Goal: Use online tool/utility: Utilize a website feature to perform a specific function

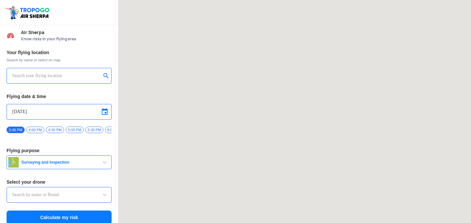
type input "Throttle Dopo"
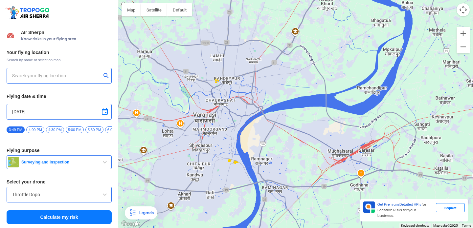
drag, startPoint x: 241, startPoint y: 185, endPoint x: 219, endPoint y: 87, distance: 100.6
click at [219, 87] on div at bounding box center [295, 114] width 354 height 228
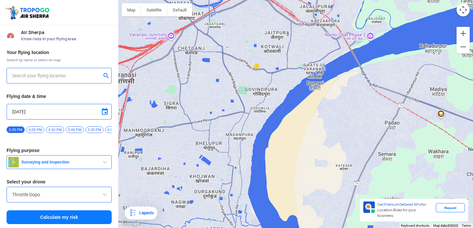
drag, startPoint x: 263, startPoint y: 162, endPoint x: 222, endPoint y: 25, distance: 143.6
click at [222, 25] on div at bounding box center [295, 114] width 354 height 228
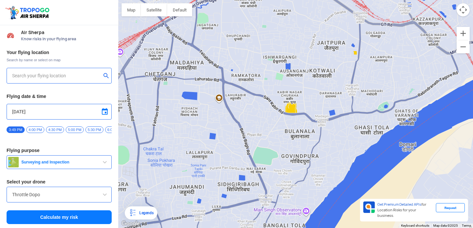
click at [39, 77] on input "text" at bounding box center [56, 76] width 89 height 8
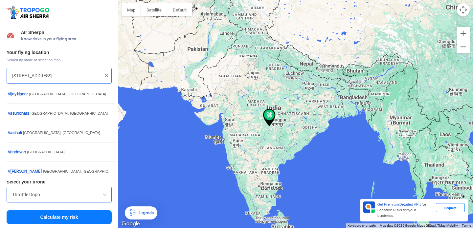
click at [293, 81] on div at bounding box center [295, 114] width 354 height 228
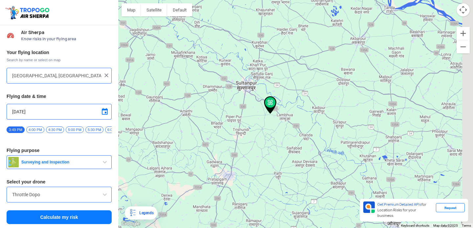
drag, startPoint x: 336, startPoint y: 168, endPoint x: 227, endPoint y: 56, distance: 155.7
click at [227, 58] on div at bounding box center [295, 114] width 354 height 228
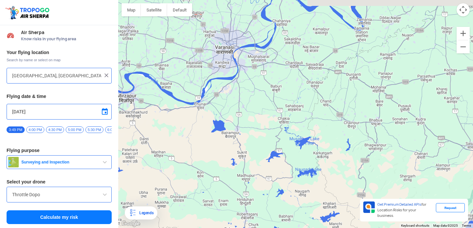
drag, startPoint x: 254, startPoint y: 110, endPoint x: 267, endPoint y: 147, distance: 39.2
click at [266, 147] on div at bounding box center [295, 114] width 354 height 228
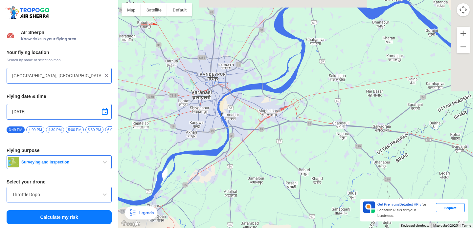
drag, startPoint x: 230, startPoint y: 14, endPoint x: 245, endPoint y: 143, distance: 129.8
click at [245, 144] on div at bounding box center [295, 114] width 354 height 228
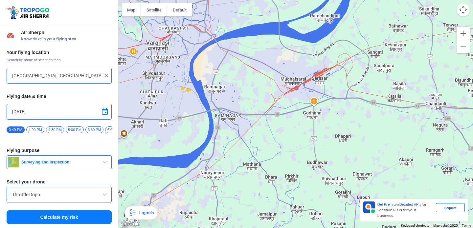
click at [208, 65] on div at bounding box center [295, 114] width 354 height 228
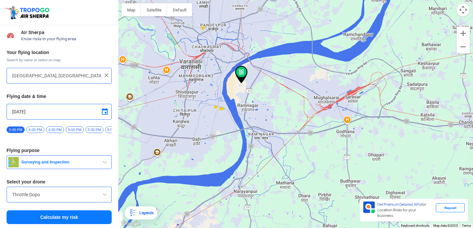
type input "Ramnagar Bataubeer [PERSON_NAME][GEOGRAPHIC_DATA] Churaha, [GEOGRAPHIC_DATA], […"
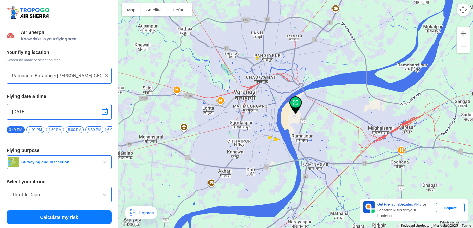
click at [294, 99] on img at bounding box center [295, 105] width 12 height 18
click at [295, 102] on img at bounding box center [295, 105] width 12 height 18
click at [74, 217] on button "Calculate my risk" at bounding box center [59, 218] width 105 height 14
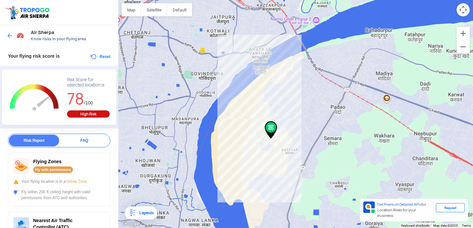
click at [244, 109] on div at bounding box center [295, 114] width 354 height 228
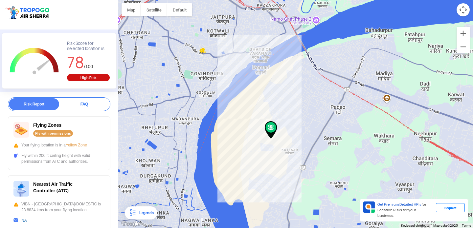
scroll to position [37, 0]
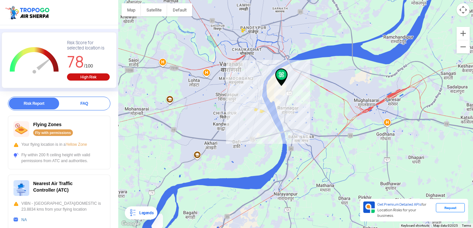
drag, startPoint x: 332, startPoint y: 45, endPoint x: 223, endPoint y: 172, distance: 166.4
click at [224, 172] on div at bounding box center [295, 114] width 354 height 228
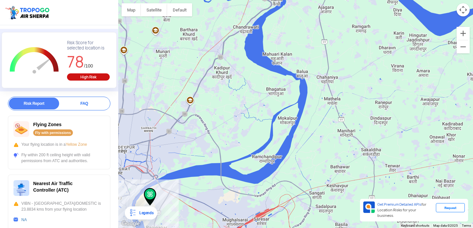
drag, startPoint x: 257, startPoint y: 118, endPoint x: 194, endPoint y: 222, distance: 121.7
click at [196, 219] on div at bounding box center [295, 114] width 354 height 228
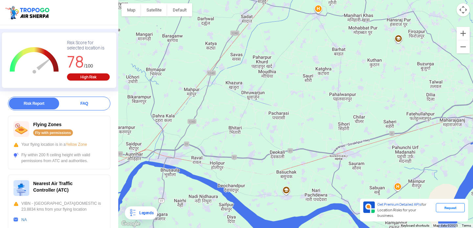
drag, startPoint x: 217, startPoint y: 171, endPoint x: 262, endPoint y: 30, distance: 148.7
click at [262, 30] on div at bounding box center [295, 114] width 354 height 228
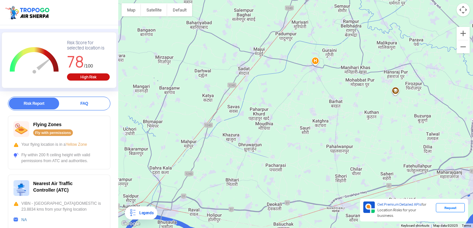
drag, startPoint x: 261, startPoint y: 50, endPoint x: 254, endPoint y: 107, distance: 57.6
click at [254, 108] on div at bounding box center [295, 114] width 354 height 228
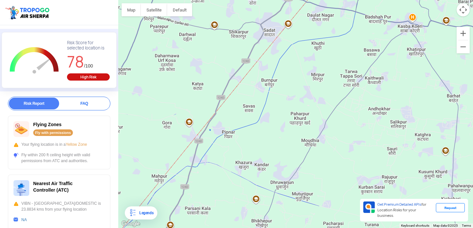
drag, startPoint x: 209, startPoint y: 163, endPoint x: 230, endPoint y: 145, distance: 27.7
click at [231, 145] on div at bounding box center [295, 114] width 354 height 228
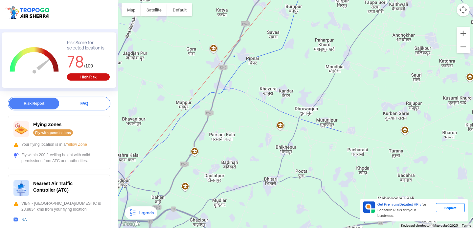
drag, startPoint x: 232, startPoint y: 128, endPoint x: 256, endPoint y: 54, distance: 78.0
click at [256, 54] on div at bounding box center [295, 114] width 354 height 228
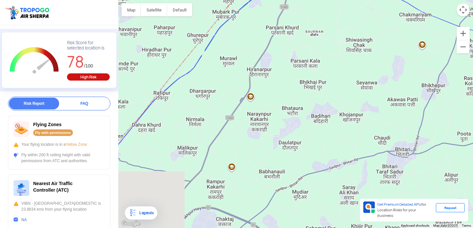
drag, startPoint x: 229, startPoint y: 141, endPoint x: 308, endPoint y: -2, distance: 163.4
click at [308, 0] on html "Location Risk Score Air Sherpa Know risks in your flying area Your flying risk …" at bounding box center [236, 114] width 473 height 228
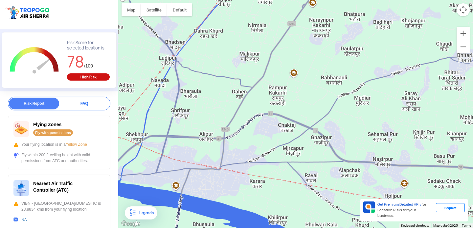
drag, startPoint x: 241, startPoint y: 116, endPoint x: 302, endPoint y: 19, distance: 114.2
click at [303, 19] on div at bounding box center [295, 114] width 354 height 228
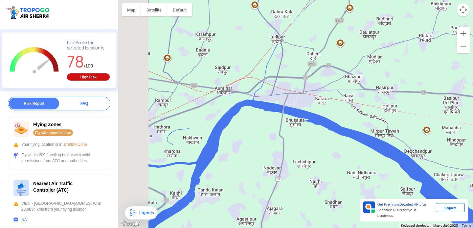
drag, startPoint x: 278, startPoint y: 71, endPoint x: 324, endPoint y: 71, distance: 45.3
click at [325, 71] on div at bounding box center [295, 114] width 354 height 228
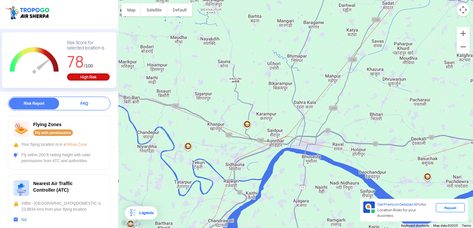
drag, startPoint x: 296, startPoint y: 58, endPoint x: 294, endPoint y: 121, distance: 63.0
click at [294, 121] on div at bounding box center [295, 114] width 354 height 228
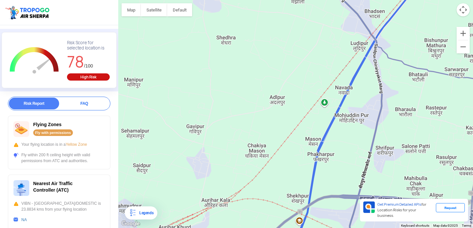
drag, startPoint x: 263, startPoint y: 132, endPoint x: 236, endPoint y: 123, distance: 28.0
click at [237, 123] on div at bounding box center [295, 114] width 354 height 228
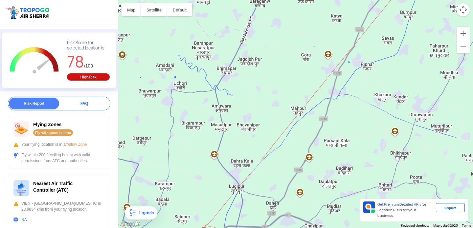
drag, startPoint x: 285, startPoint y: 115, endPoint x: 243, endPoint y: 193, distance: 88.8
click at [243, 193] on div at bounding box center [295, 114] width 354 height 228
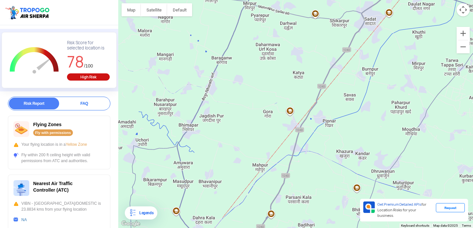
drag, startPoint x: 301, startPoint y: 94, endPoint x: 263, endPoint y: 153, distance: 70.2
click at [263, 153] on div at bounding box center [295, 114] width 354 height 228
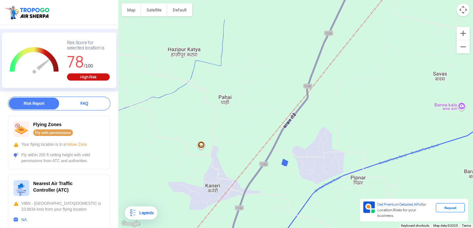
drag, startPoint x: 349, startPoint y: 85, endPoint x: 326, endPoint y: 158, distance: 76.7
click at [327, 158] on div at bounding box center [295, 114] width 354 height 228
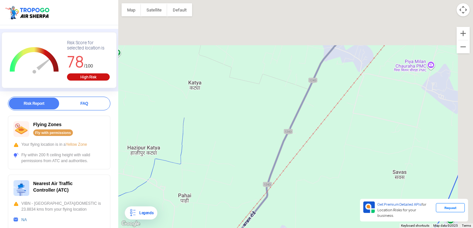
drag, startPoint x: 334, startPoint y: 131, endPoint x: 300, endPoint y: 223, distance: 97.7
click at [300, 223] on div at bounding box center [295, 114] width 354 height 228
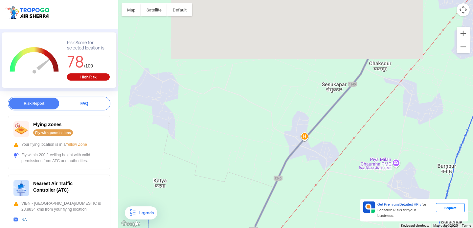
drag, startPoint x: 329, startPoint y: 115, endPoint x: 295, endPoint y: 203, distance: 94.4
click at [295, 203] on div at bounding box center [295, 114] width 354 height 228
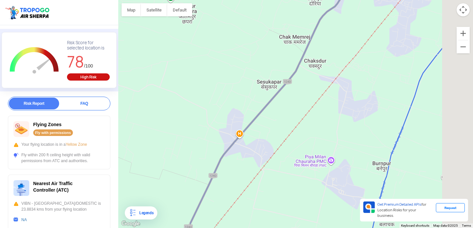
drag, startPoint x: 367, startPoint y: 130, endPoint x: 258, endPoint y: 105, distance: 111.5
click at [258, 106] on div at bounding box center [295, 114] width 354 height 228
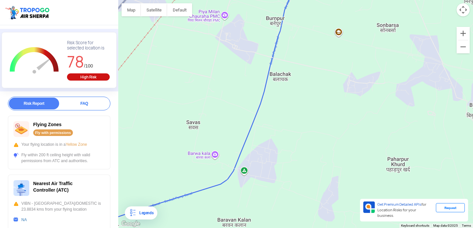
drag, startPoint x: 273, startPoint y: 183, endPoint x: 259, endPoint y: 51, distance: 132.3
click at [259, 52] on div at bounding box center [295, 114] width 354 height 228
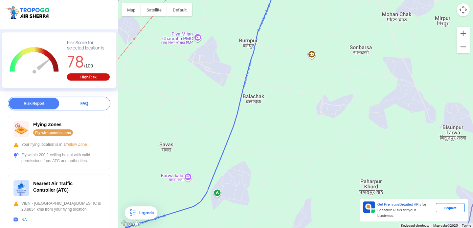
drag, startPoint x: 268, startPoint y: 131, endPoint x: 216, endPoint y: 183, distance: 73.8
click at [216, 183] on div at bounding box center [295, 114] width 354 height 228
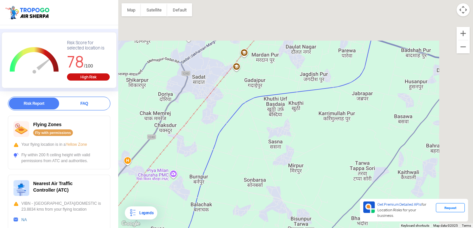
drag, startPoint x: 326, startPoint y: 74, endPoint x: 261, endPoint y: 164, distance: 111.1
click at [261, 164] on div at bounding box center [295, 114] width 354 height 228
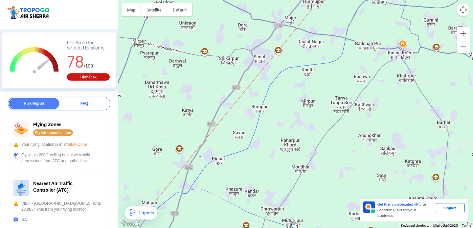
drag, startPoint x: 285, startPoint y: 96, endPoint x: 318, endPoint y: 29, distance: 74.4
click at [318, 29] on div at bounding box center [295, 114] width 354 height 228
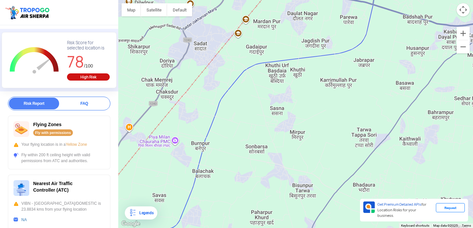
drag, startPoint x: 282, startPoint y: 71, endPoint x: 208, endPoint y: 82, distance: 75.0
click at [208, 82] on div at bounding box center [295, 114] width 354 height 228
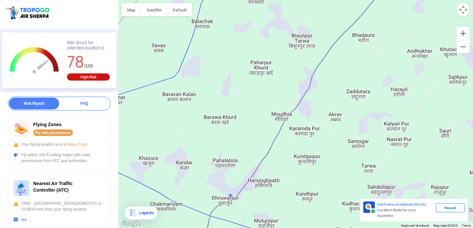
drag, startPoint x: 255, startPoint y: 185, endPoint x: 259, endPoint y: 35, distance: 150.7
click at [259, 35] on div at bounding box center [295, 114] width 354 height 228
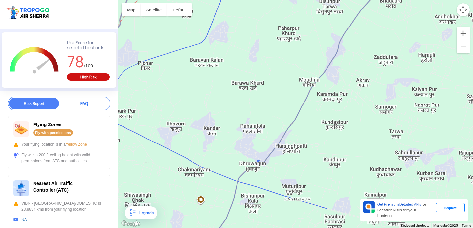
drag, startPoint x: 227, startPoint y: 167, endPoint x: 283, endPoint y: 118, distance: 74.9
click at [283, 118] on div at bounding box center [295, 114] width 354 height 228
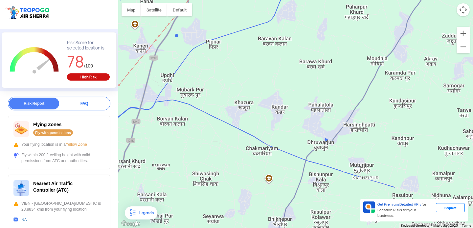
click at [200, 167] on div at bounding box center [295, 114] width 354 height 228
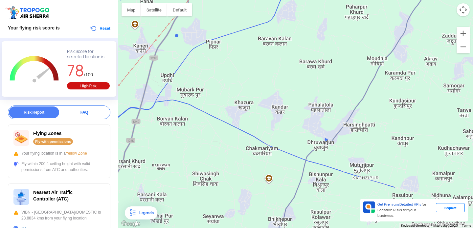
scroll to position [0, 0]
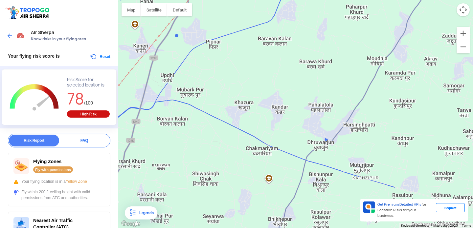
click at [10, 32] on img at bounding box center [10, 35] width 7 height 7
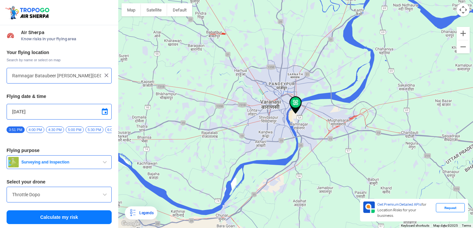
drag, startPoint x: 345, startPoint y: 66, endPoint x: 294, endPoint y: 154, distance: 101.7
click at [299, 149] on div at bounding box center [295, 114] width 354 height 228
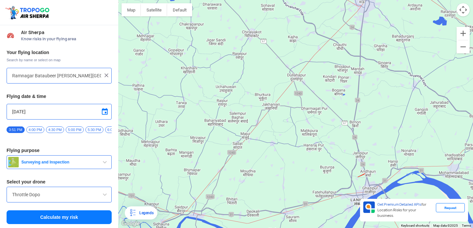
drag, startPoint x: 304, startPoint y: 140, endPoint x: 304, endPoint y: 35, distance: 105.0
click at [304, 35] on div at bounding box center [295, 114] width 354 height 228
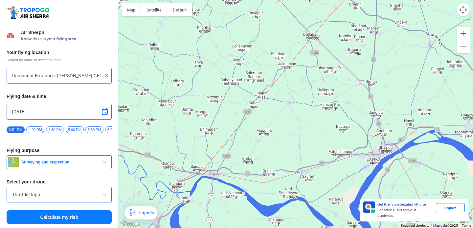
drag, startPoint x: 222, startPoint y: 171, endPoint x: 238, endPoint y: 128, distance: 45.8
click at [238, 128] on div at bounding box center [295, 114] width 354 height 228
click at [249, 126] on div at bounding box center [295, 114] width 354 height 228
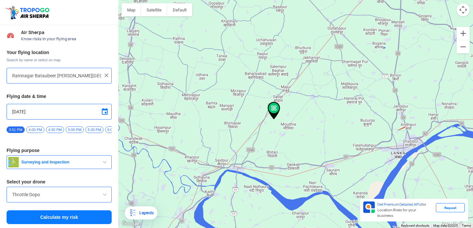
type input "[GEOGRAPHIC_DATA], [GEOGRAPHIC_DATA], [GEOGRAPHIC_DATA]"
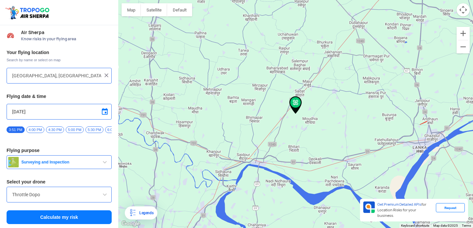
click at [67, 219] on button "Calculate my risk" at bounding box center [59, 218] width 105 height 14
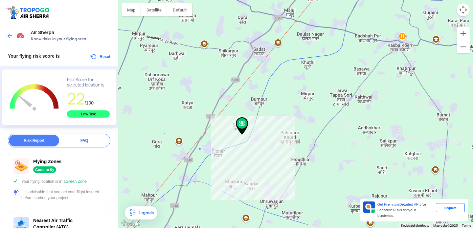
click at [12, 35] on img at bounding box center [10, 35] width 7 height 7
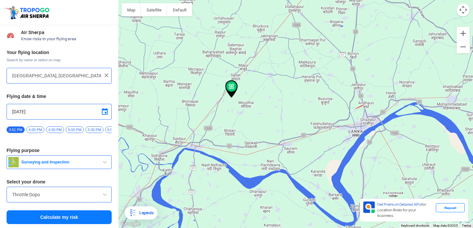
drag, startPoint x: 304, startPoint y: 119, endPoint x: 231, endPoint y: 102, distance: 74.8
click at [232, 102] on div at bounding box center [295, 114] width 354 height 228
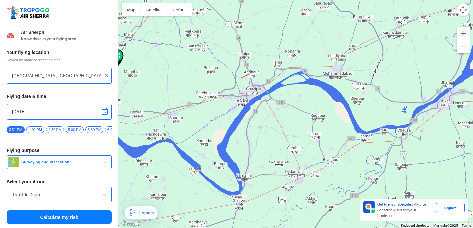
click at [245, 78] on div at bounding box center [295, 114] width 354 height 228
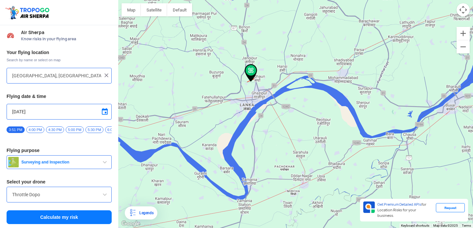
type input "[GEOGRAPHIC_DATA], [GEOGRAPHIC_DATA] 233305, [GEOGRAPHIC_DATA]"
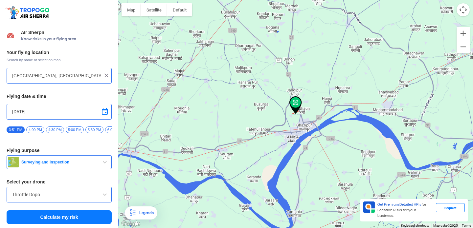
click at [44, 220] on button "Calculate my risk" at bounding box center [59, 218] width 105 height 14
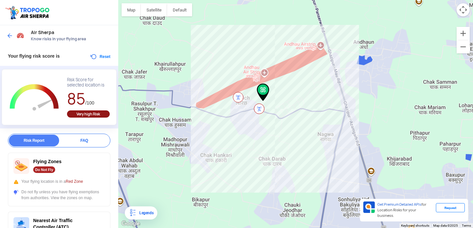
click at [8, 30] on div at bounding box center [16, 36] width 19 height 12
click at [9, 38] on img at bounding box center [10, 35] width 7 height 7
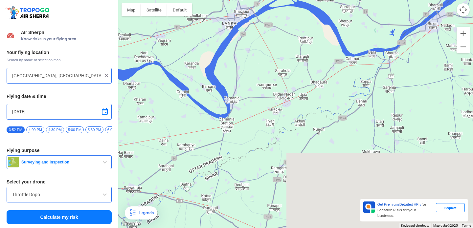
drag, startPoint x: 308, startPoint y: 162, endPoint x: 246, endPoint y: 42, distance: 134.9
click at [246, 43] on div at bounding box center [295, 114] width 354 height 228
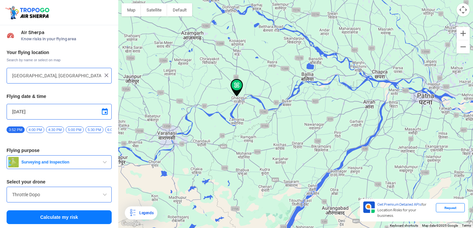
drag, startPoint x: 295, startPoint y: 29, endPoint x: 287, endPoint y: 93, distance: 64.5
click at [287, 93] on div at bounding box center [295, 114] width 354 height 228
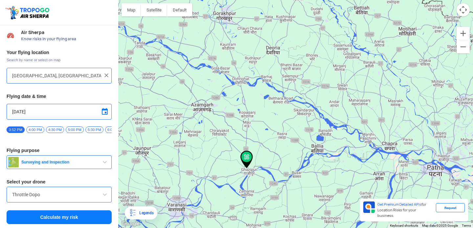
drag, startPoint x: 325, startPoint y: 60, endPoint x: 334, endPoint y: 133, distance: 73.4
click at [334, 133] on div at bounding box center [295, 114] width 354 height 228
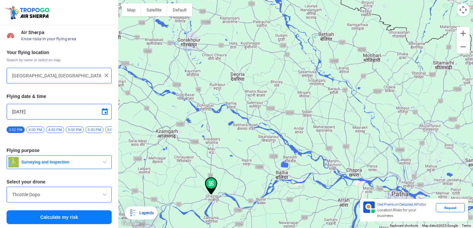
drag, startPoint x: 279, startPoint y: 57, endPoint x: 244, endPoint y: 88, distance: 46.5
click at [244, 88] on div at bounding box center [295, 114] width 354 height 228
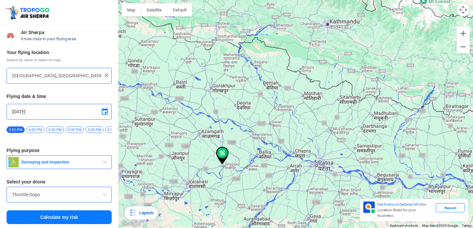
drag, startPoint x: 251, startPoint y: 109, endPoint x: 250, endPoint y: 124, distance: 14.9
click at [250, 124] on div at bounding box center [295, 114] width 354 height 228
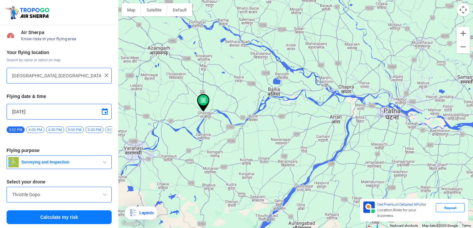
drag, startPoint x: 249, startPoint y: 159, endPoint x: 258, endPoint y: 63, distance: 96.2
click at [258, 63] on div at bounding box center [295, 114] width 354 height 228
click at [205, 65] on div at bounding box center [295, 114] width 354 height 228
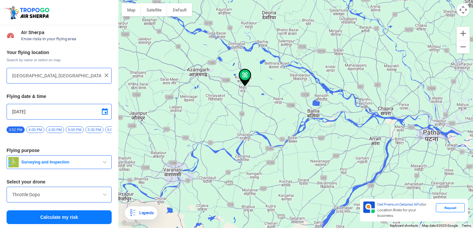
type input "[STREET_ADDRESS]"
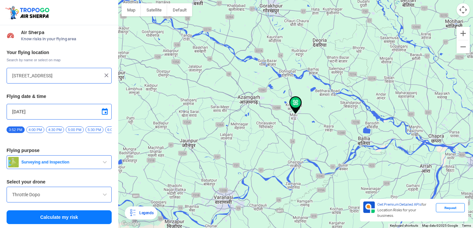
click at [79, 217] on button "Calculate my risk" at bounding box center [59, 218] width 105 height 14
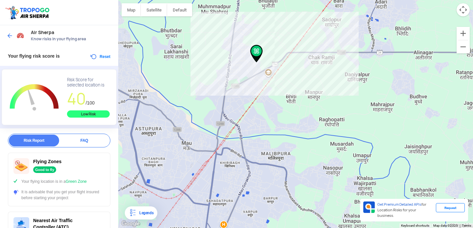
drag, startPoint x: 363, startPoint y: 138, endPoint x: 283, endPoint y: 69, distance: 105.4
click at [283, 70] on div at bounding box center [295, 114] width 354 height 228
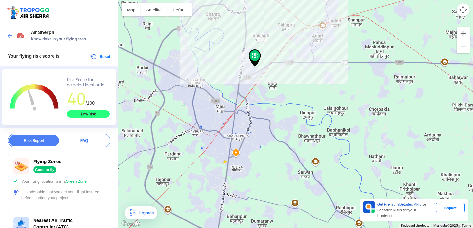
drag, startPoint x: 252, startPoint y: 179, endPoint x: 252, endPoint y: 119, distance: 59.4
click at [252, 119] on div at bounding box center [295, 114] width 354 height 228
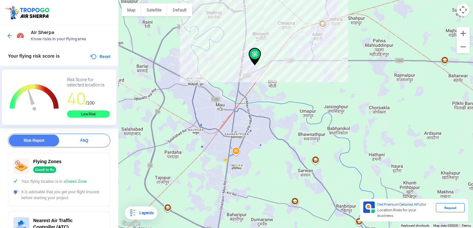
click at [237, 164] on div at bounding box center [295, 114] width 354 height 228
click at [241, 172] on div at bounding box center [295, 114] width 354 height 228
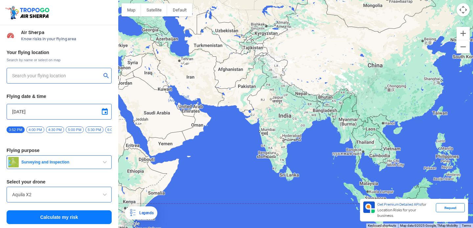
drag, startPoint x: 238, startPoint y: 95, endPoint x: 416, endPoint y: 124, distance: 180.3
click at [416, 124] on div at bounding box center [295, 114] width 354 height 228
drag, startPoint x: 316, startPoint y: 107, endPoint x: 431, endPoint y: 114, distance: 115.7
click at [433, 116] on div at bounding box center [295, 114] width 354 height 228
drag, startPoint x: 430, startPoint y: 114, endPoint x: 299, endPoint y: 116, distance: 131.0
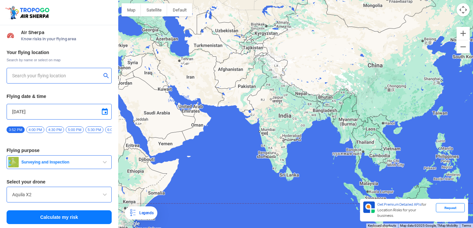
click at [299, 116] on div at bounding box center [295, 114] width 354 height 228
click at [464, 52] on button "Zoom out" at bounding box center [462, 46] width 13 height 13
drag, startPoint x: 386, startPoint y: 45, endPoint x: 298, endPoint y: 84, distance: 95.8
click at [298, 84] on div at bounding box center [295, 114] width 354 height 228
click at [285, 123] on div at bounding box center [295, 114] width 354 height 228
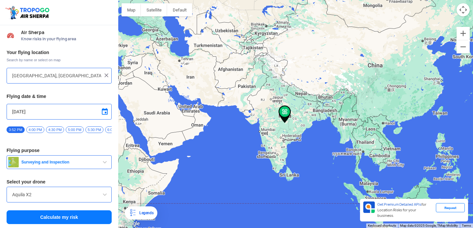
drag, startPoint x: 245, startPoint y: 71, endPoint x: 359, endPoint y: 67, distance: 113.9
click at [358, 67] on div at bounding box center [295, 114] width 354 height 228
drag, startPoint x: 359, startPoint y: 67, endPoint x: 214, endPoint y: 63, distance: 145.1
click at [216, 63] on div at bounding box center [295, 114] width 354 height 228
click at [463, 45] on button "Zoom out" at bounding box center [462, 46] width 13 height 13
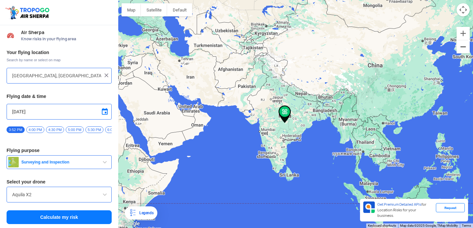
click at [463, 45] on button "Zoom out" at bounding box center [462, 46] width 13 height 13
click at [163, 6] on button "Satellite" at bounding box center [154, 9] width 26 height 13
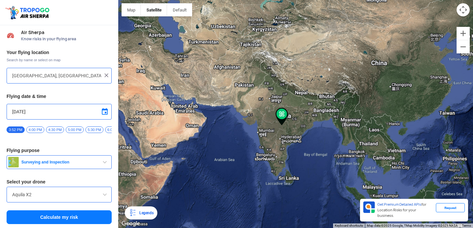
type input "[STREET_ADDRESS]"
drag, startPoint x: 222, startPoint y: 67, endPoint x: 321, endPoint y: 63, distance: 99.2
click at [321, 63] on div at bounding box center [295, 114] width 354 height 228
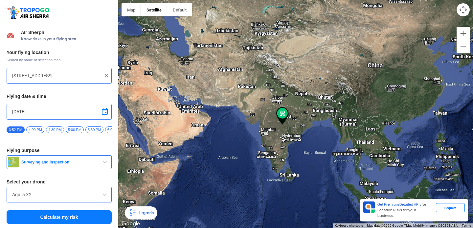
drag, startPoint x: 295, startPoint y: 84, endPoint x: 187, endPoint y: 83, distance: 108.0
click at [187, 83] on div at bounding box center [295, 114] width 354 height 228
drag, startPoint x: 187, startPoint y: 83, endPoint x: 354, endPoint y: 91, distance: 166.6
click at [353, 90] on div at bounding box center [295, 114] width 354 height 228
click at [140, 9] on button "Map" at bounding box center [130, 9] width 19 height 13
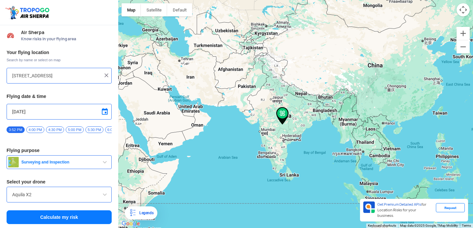
click at [105, 75] on img at bounding box center [106, 75] width 7 height 7
drag, startPoint x: 171, startPoint y: 117, endPoint x: 241, endPoint y: 124, distance: 69.9
click at [241, 124] on div at bounding box center [295, 114] width 354 height 228
click at [66, 165] on span "Surveying and Inspection" at bounding box center [60, 162] width 82 height 5
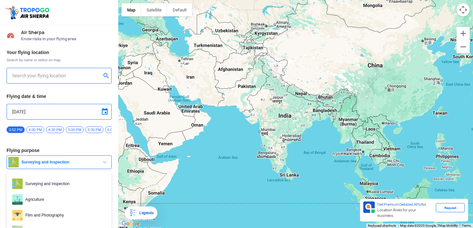
click at [50, 74] on input "text" at bounding box center [56, 76] width 89 height 8
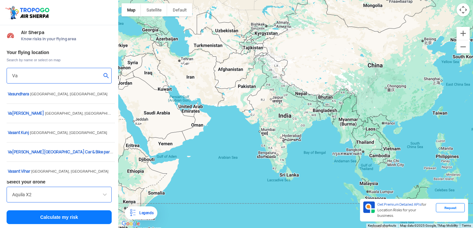
type input "V"
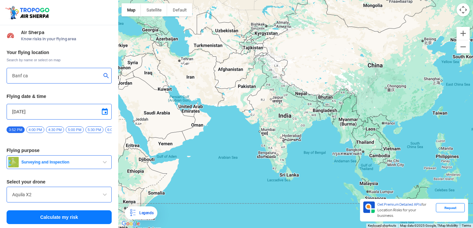
type input "Banf c"
type input "Vancou"
drag, startPoint x: 286, startPoint y: 70, endPoint x: 200, endPoint y: 90, distance: 88.6
click at [202, 92] on div at bounding box center [295, 114] width 354 height 228
